Goal: Task Accomplishment & Management: Manage account settings

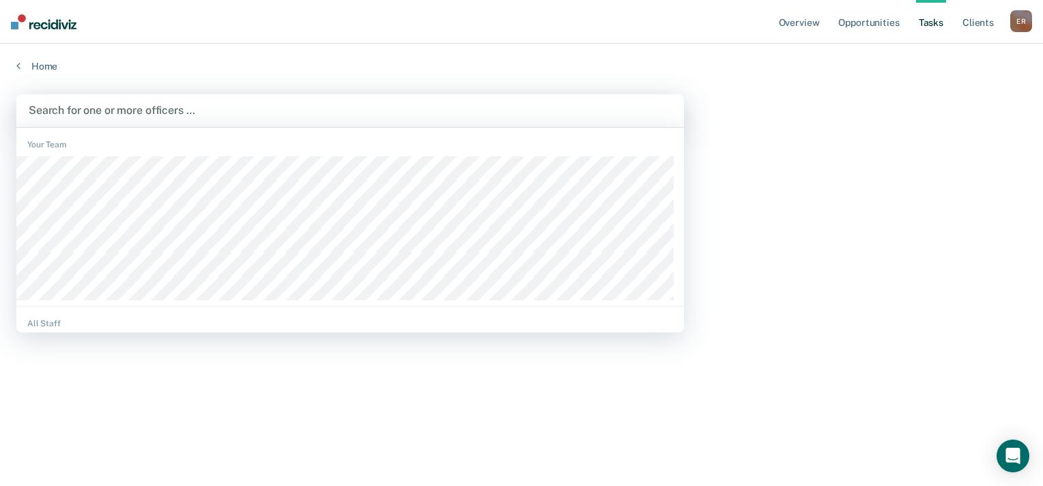
click at [199, 111] on div at bounding box center [350, 110] width 643 height 16
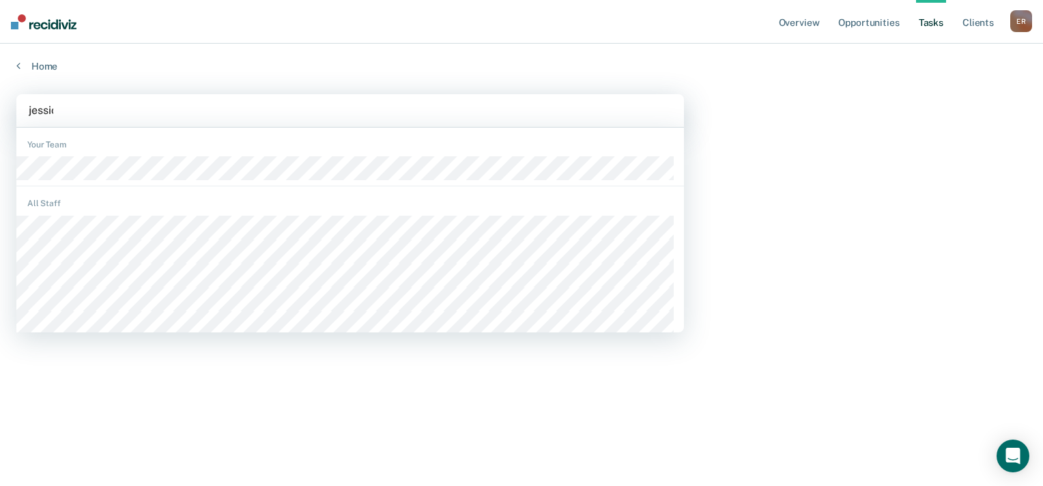
type input "[PERSON_NAME]"
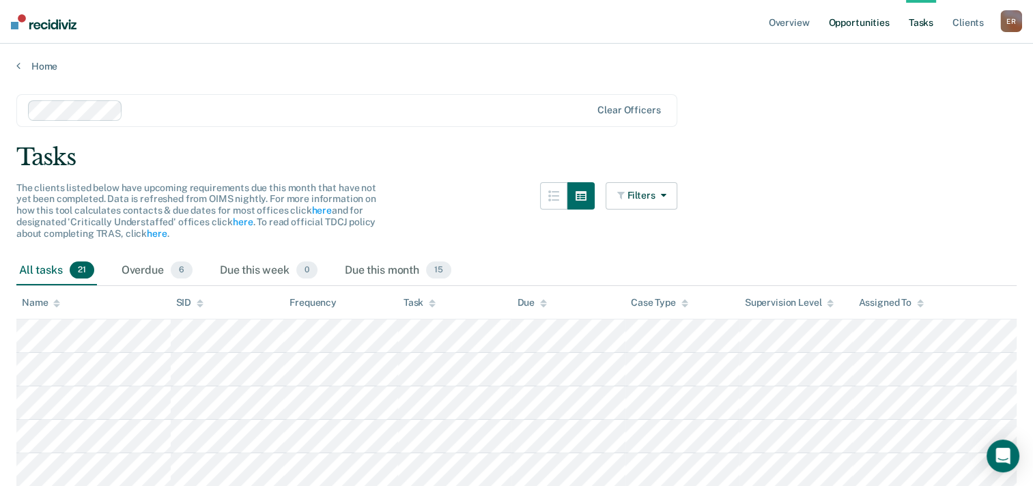
click at [835, 18] on link "Opportunities" at bounding box center [858, 22] width 66 height 44
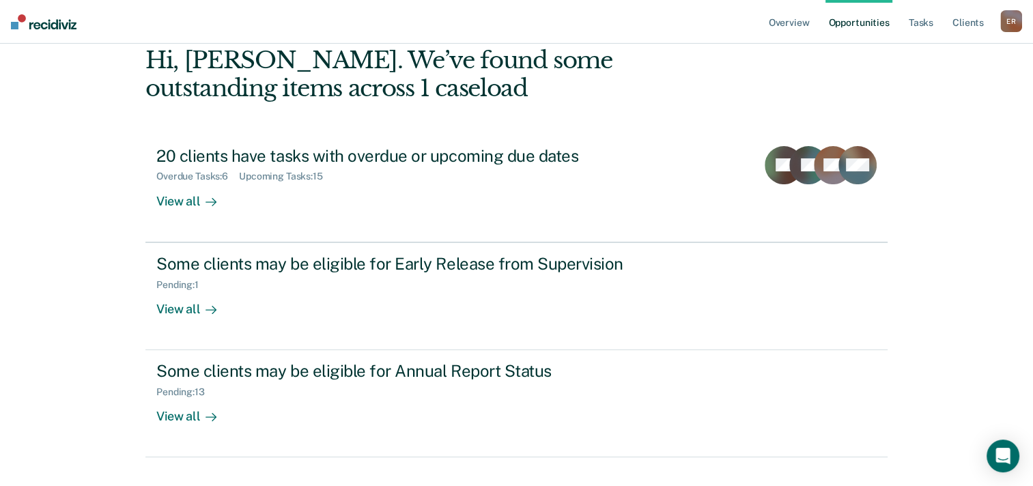
scroll to position [93, 0]
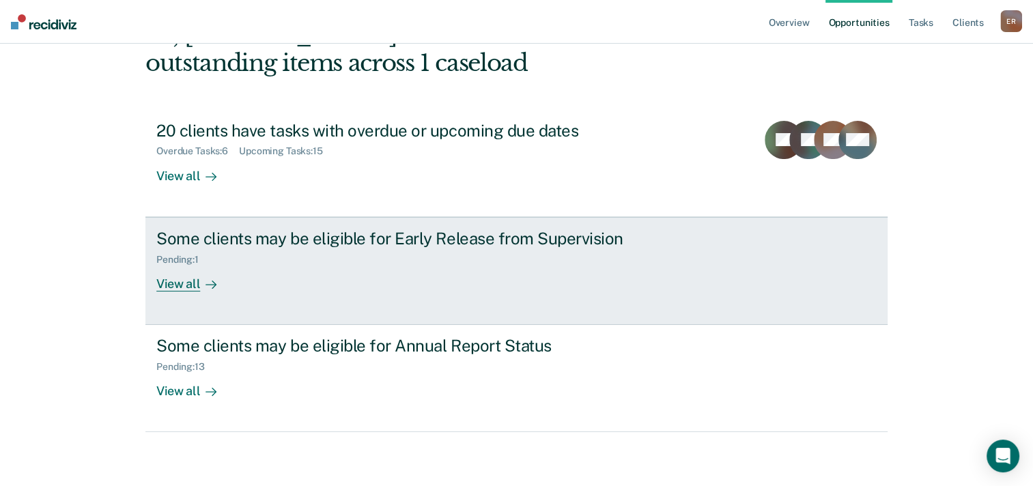
click at [158, 280] on div "View all" at bounding box center [194, 278] width 76 height 27
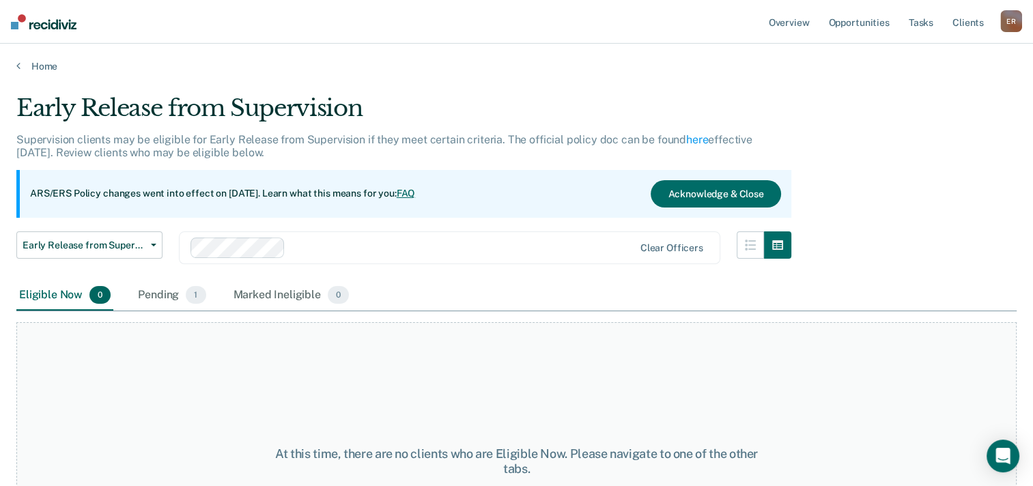
drag, startPoint x: 161, startPoint y: 298, endPoint x: 215, endPoint y: 289, distance: 54.6
click at [160, 298] on div "Pending 1" at bounding box center [171, 295] width 73 height 30
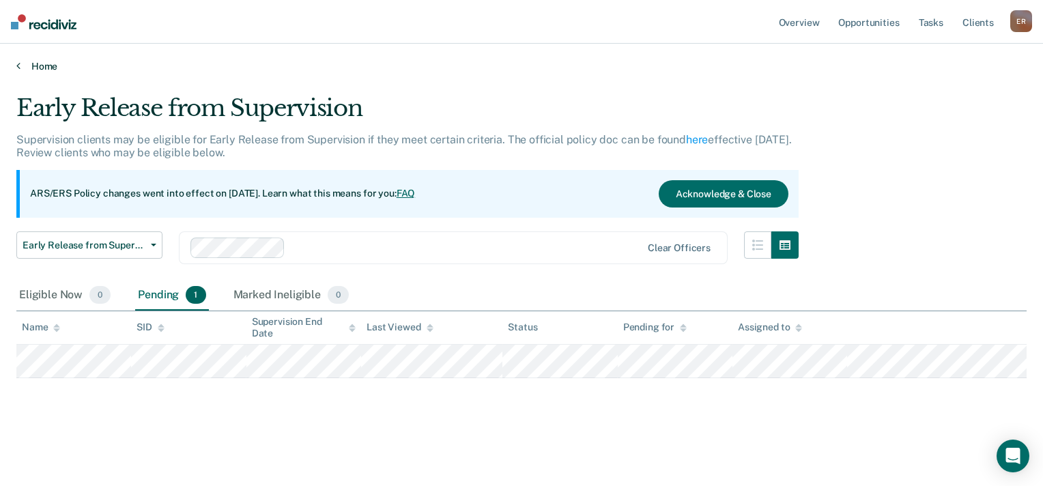
click at [19, 65] on icon at bounding box center [18, 65] width 4 height 11
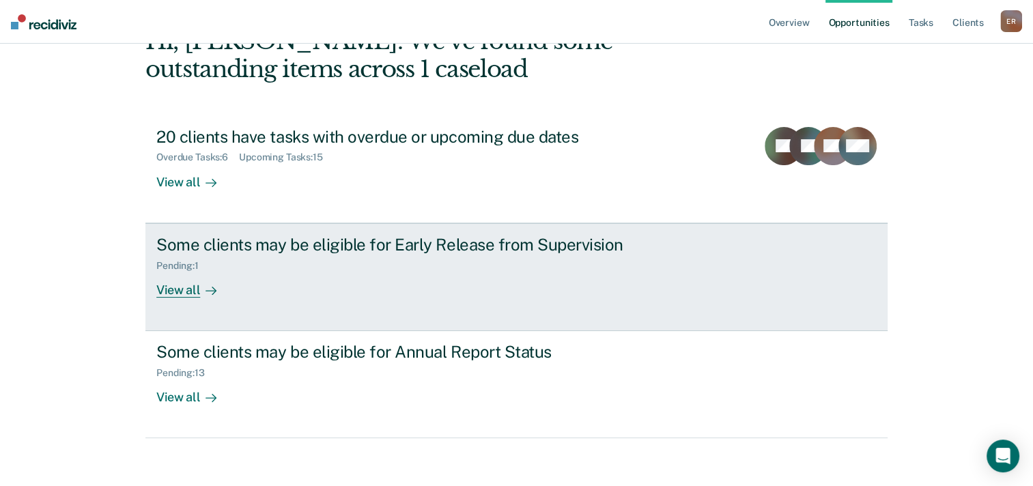
scroll to position [93, 0]
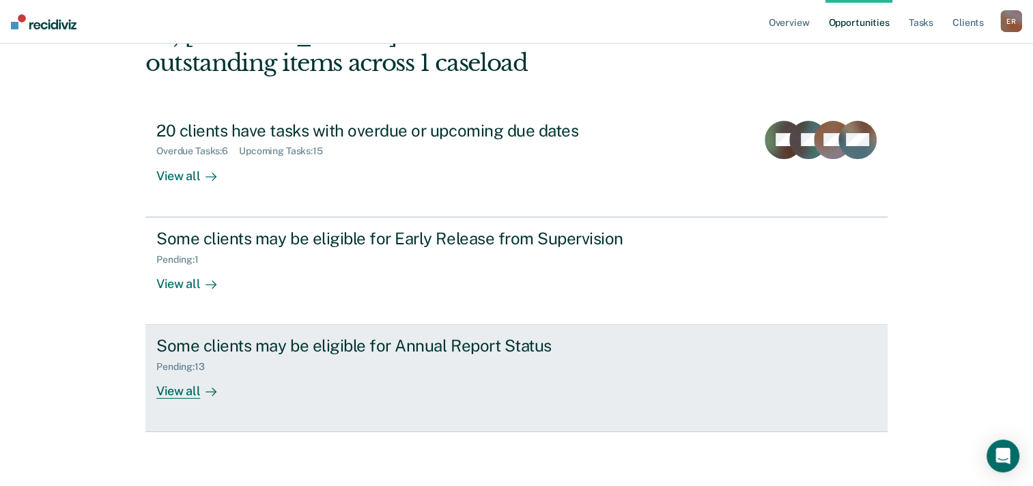
click at [242, 332] on link "Some clients may be eligible for Annual Report Status Pending : 13 View all" at bounding box center [516, 378] width 742 height 107
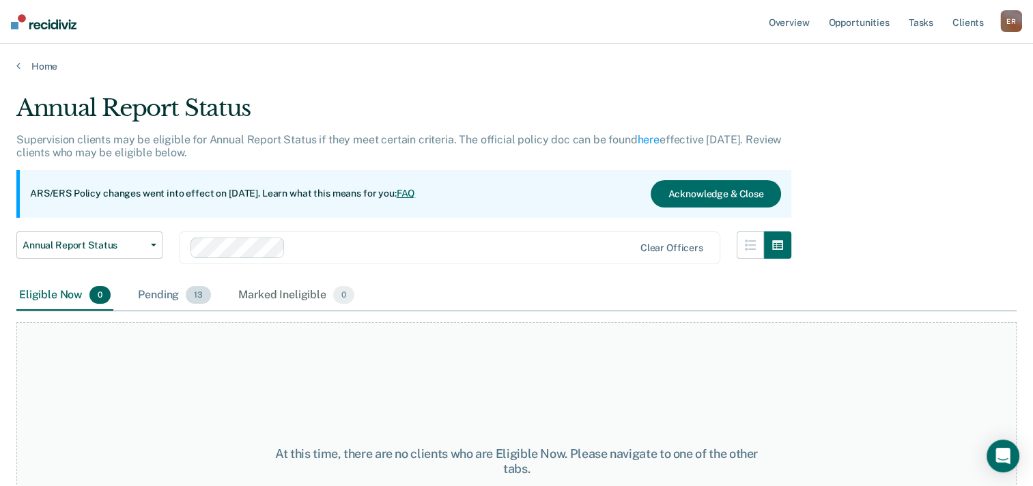
click at [169, 298] on div "Pending 13" at bounding box center [174, 295] width 78 height 30
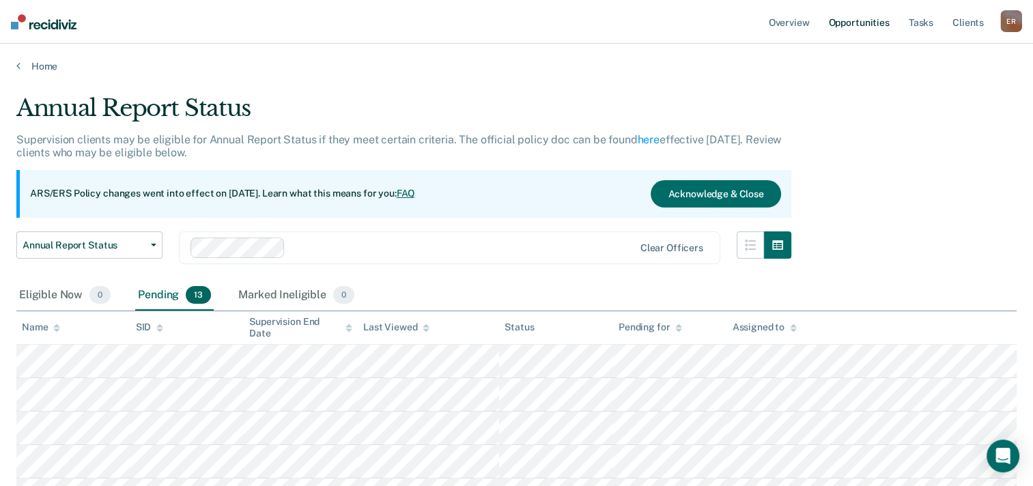
click at [853, 25] on link "Opportunities" at bounding box center [858, 22] width 66 height 44
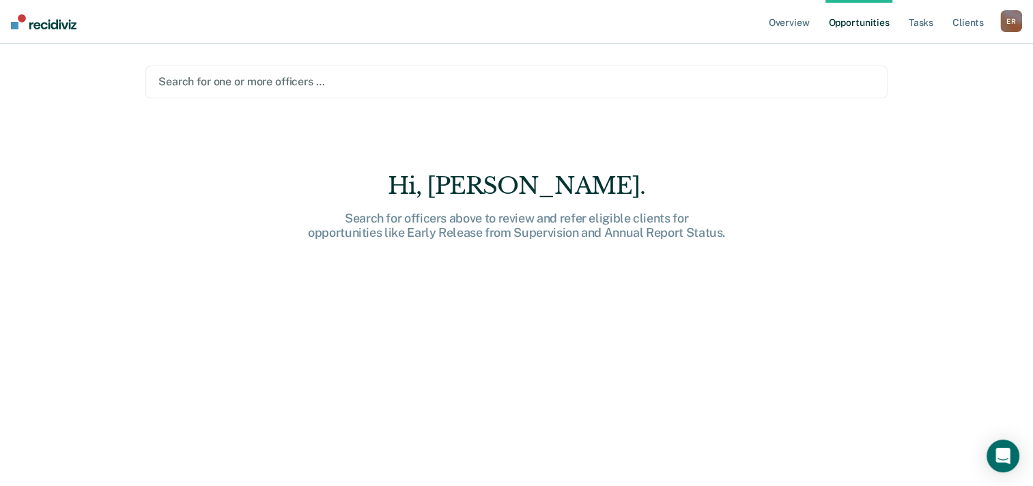
click at [723, 85] on div at bounding box center [516, 82] width 716 height 16
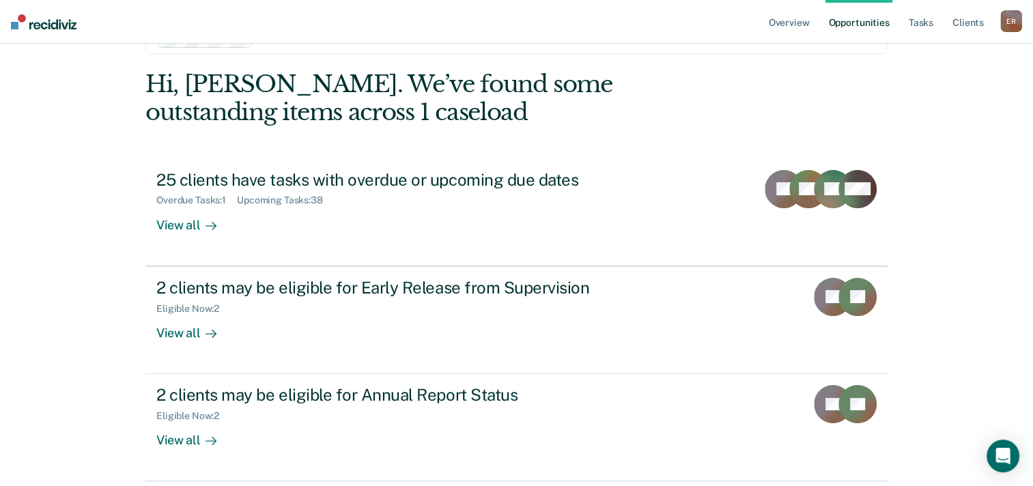
scroll to position [68, 0]
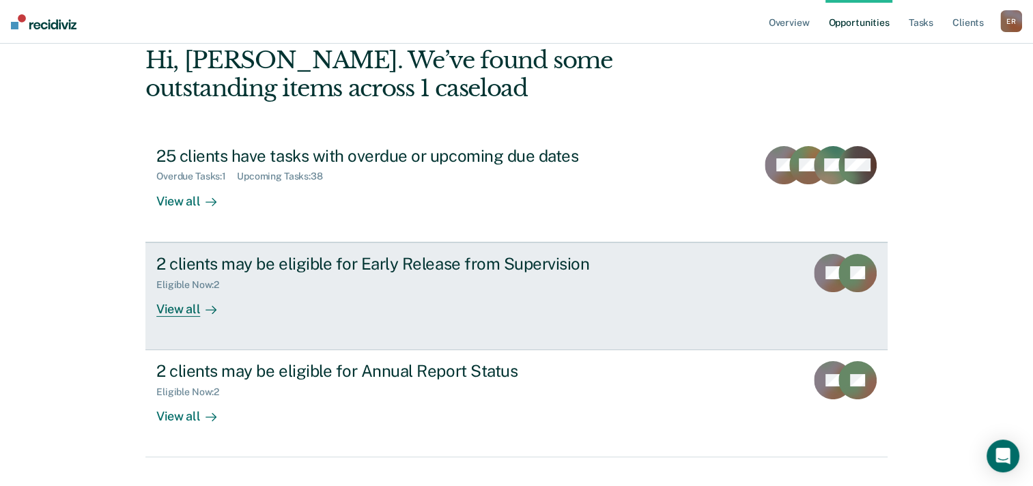
click at [256, 255] on div "2 clients may be eligible for Early Release from Supervision" at bounding box center [395, 264] width 479 height 20
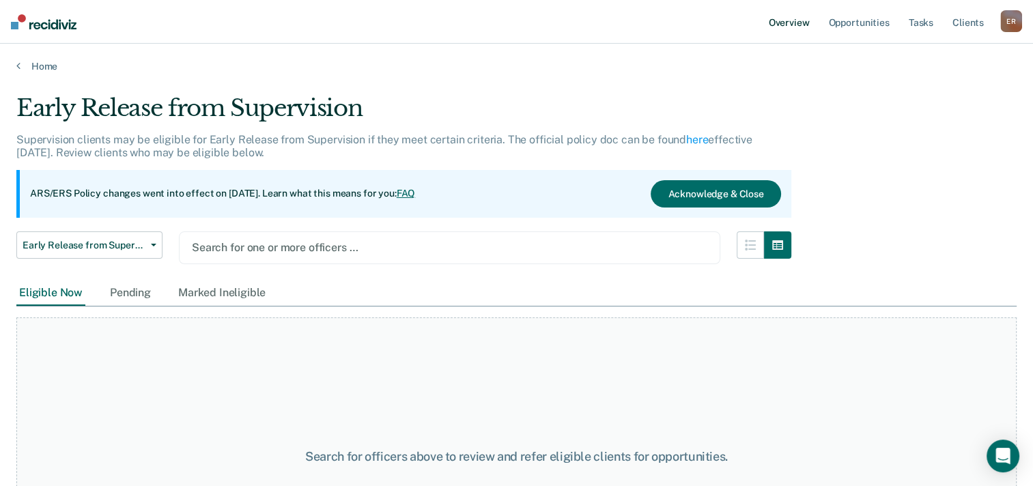
click at [794, 33] on link "Overview" at bounding box center [789, 22] width 46 height 44
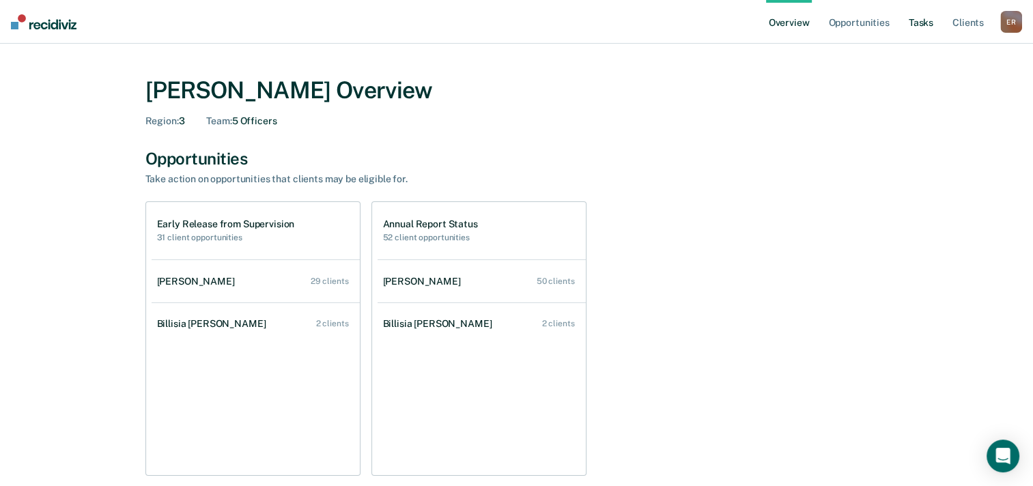
click at [932, 25] on link "Tasks" at bounding box center [921, 22] width 30 height 44
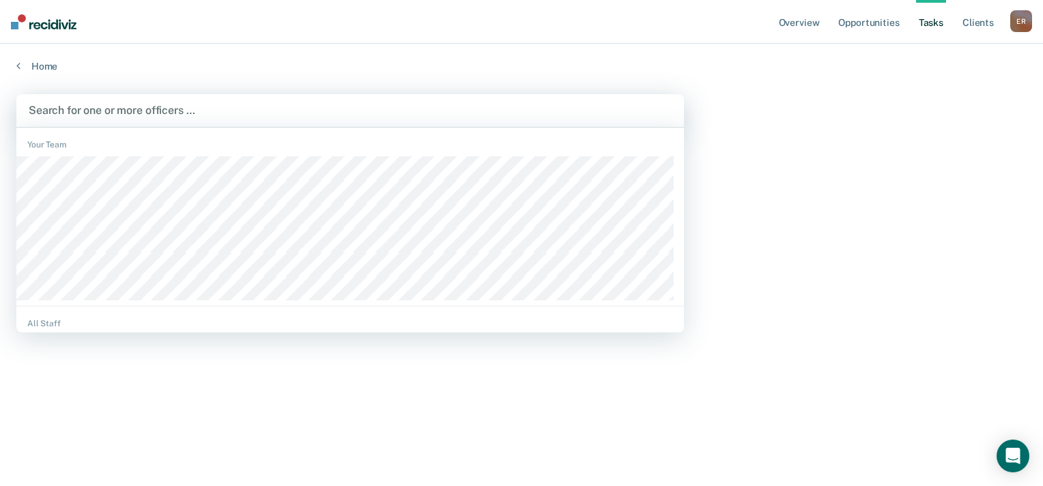
click at [87, 115] on div at bounding box center [350, 110] width 643 height 16
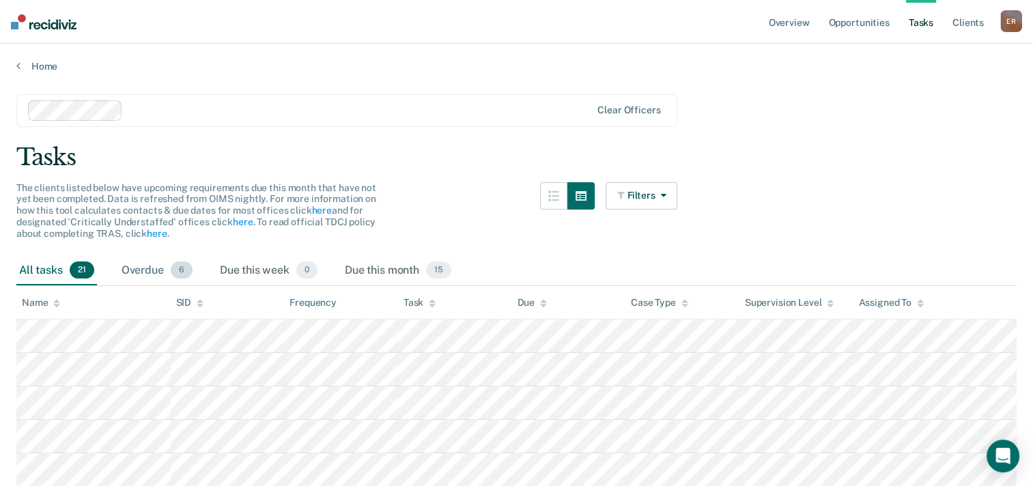
click at [141, 273] on div "Overdue 6" at bounding box center [157, 271] width 76 height 30
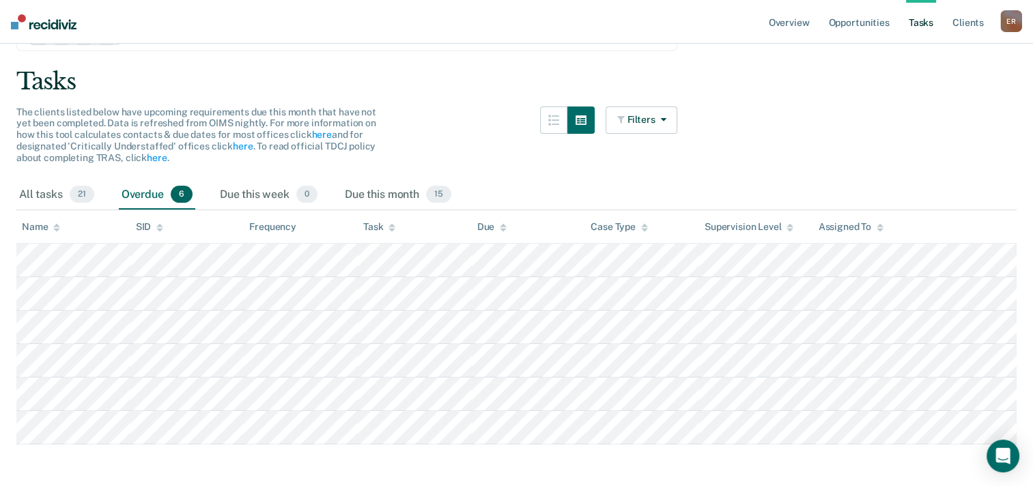
scroll to position [87, 0]
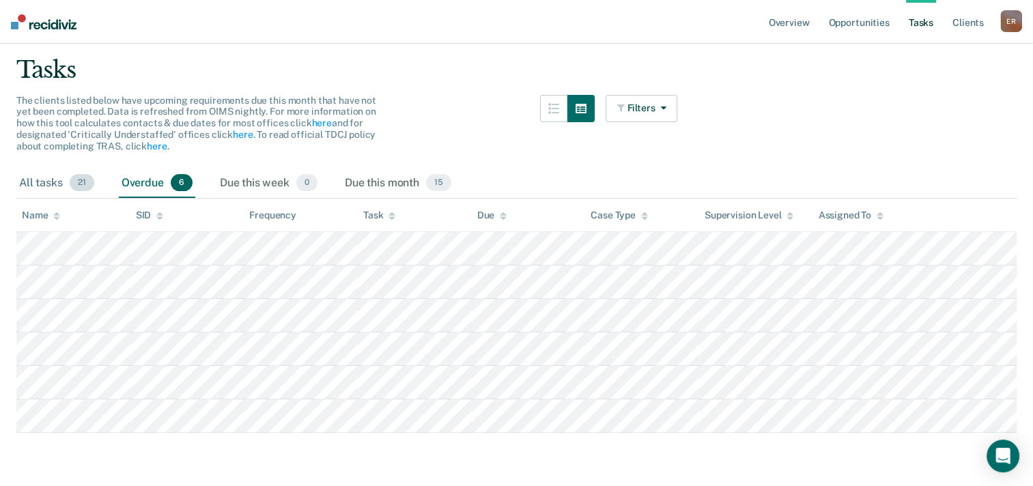
click at [45, 180] on div "All tasks 21" at bounding box center [56, 184] width 81 height 30
